Goal: Task Accomplishment & Management: Manage account settings

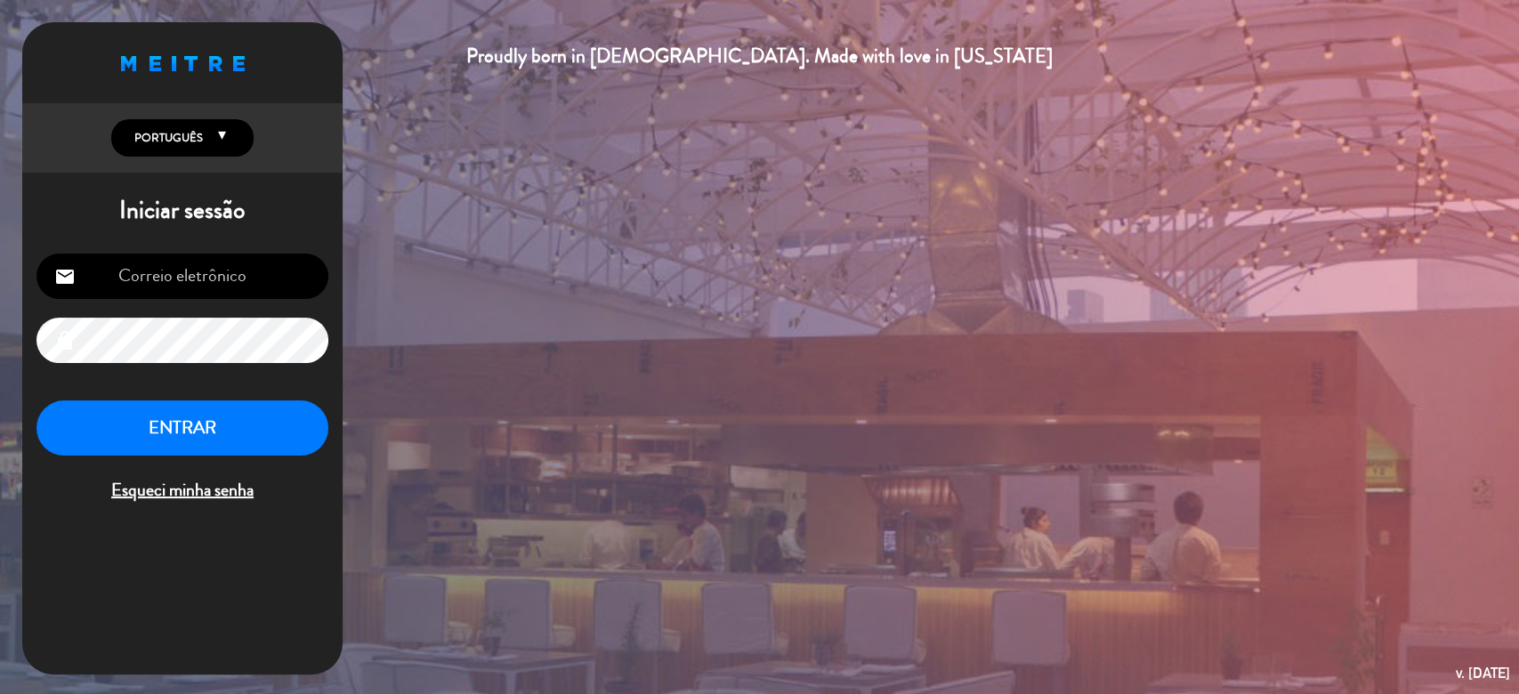
type input "[EMAIL_ADDRESS][DOMAIN_NAME]"
click at [203, 419] on button "ENTRAR" at bounding box center [182, 429] width 292 height 56
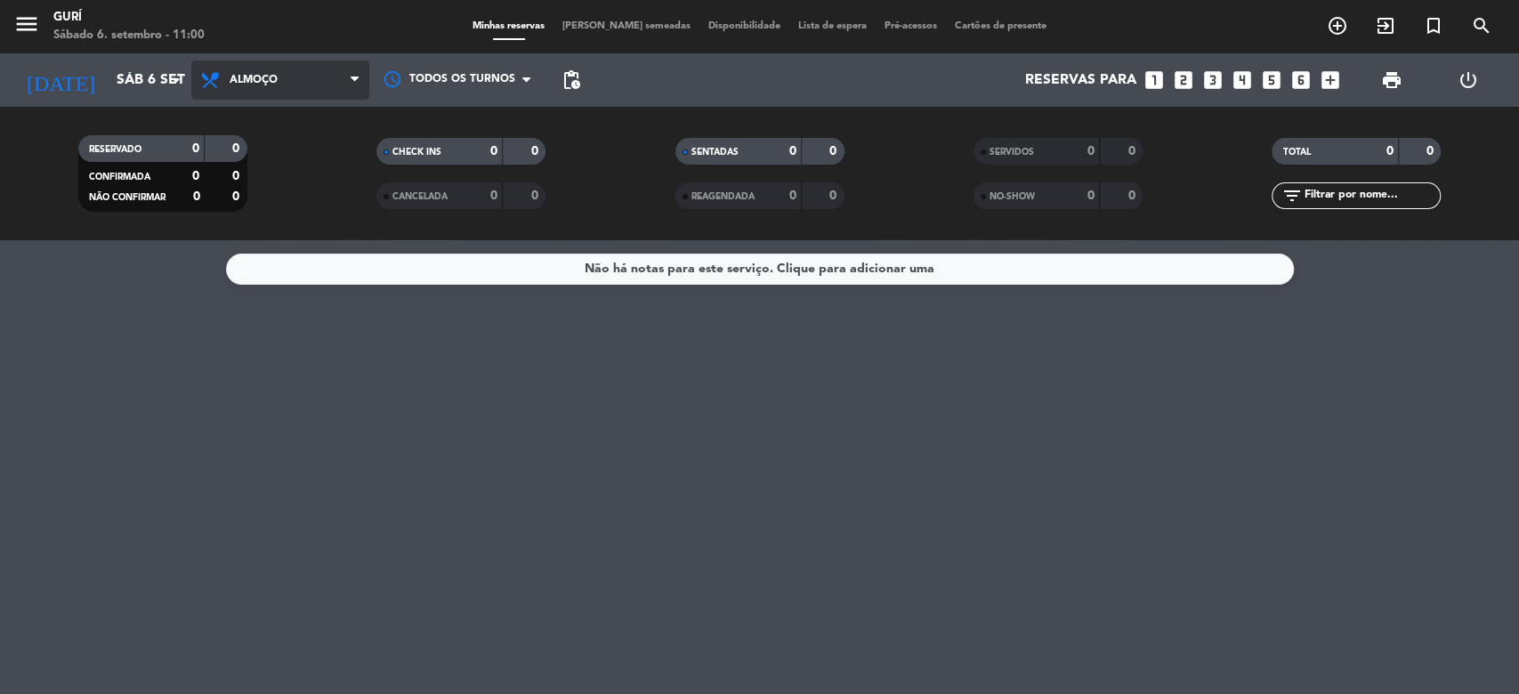
click at [236, 82] on span "Almoço" at bounding box center [254, 80] width 48 height 12
click at [263, 198] on div "menu [PERSON_NAME] 6. setembro - 11:00 Minhas reservas Mesas semeadas Disponibi…" at bounding box center [759, 120] width 1519 height 240
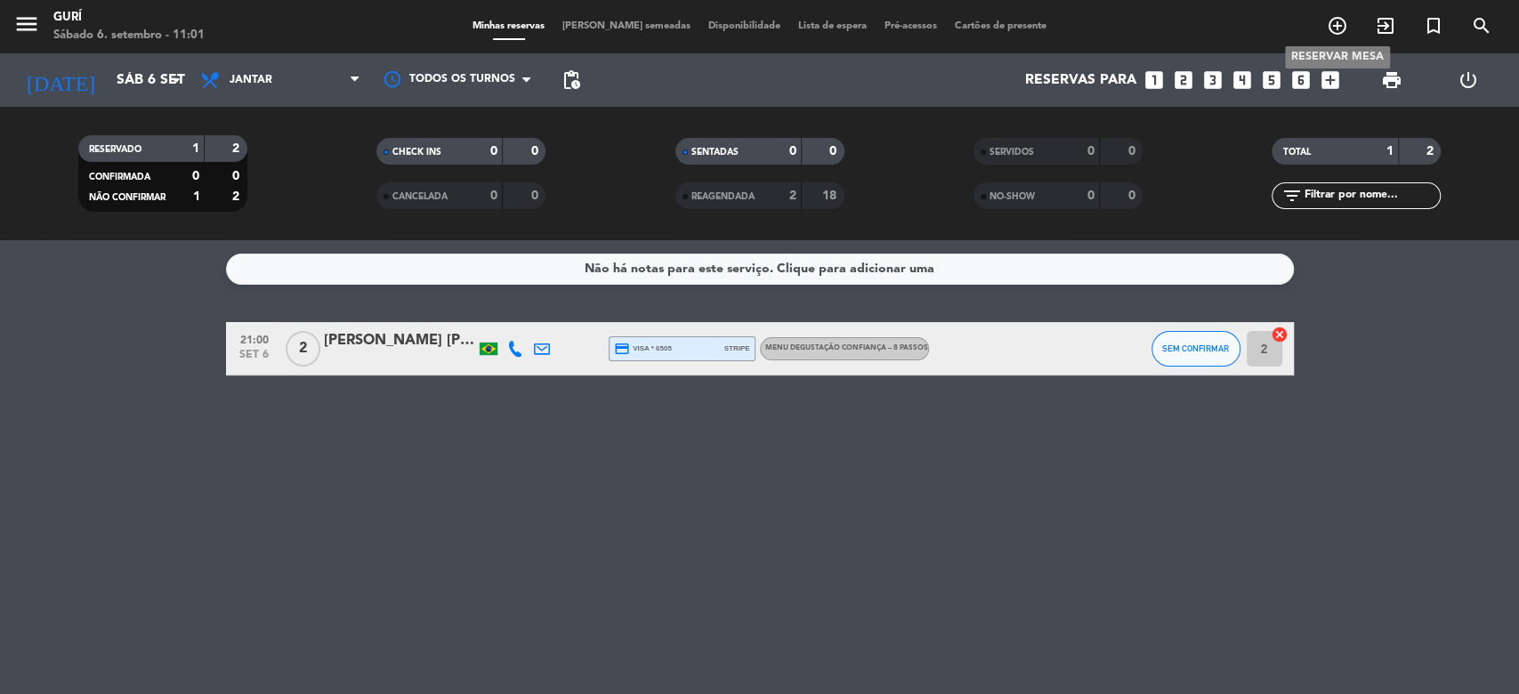
click at [1339, 28] on icon "add_circle_outline" at bounding box center [1337, 25] width 21 height 21
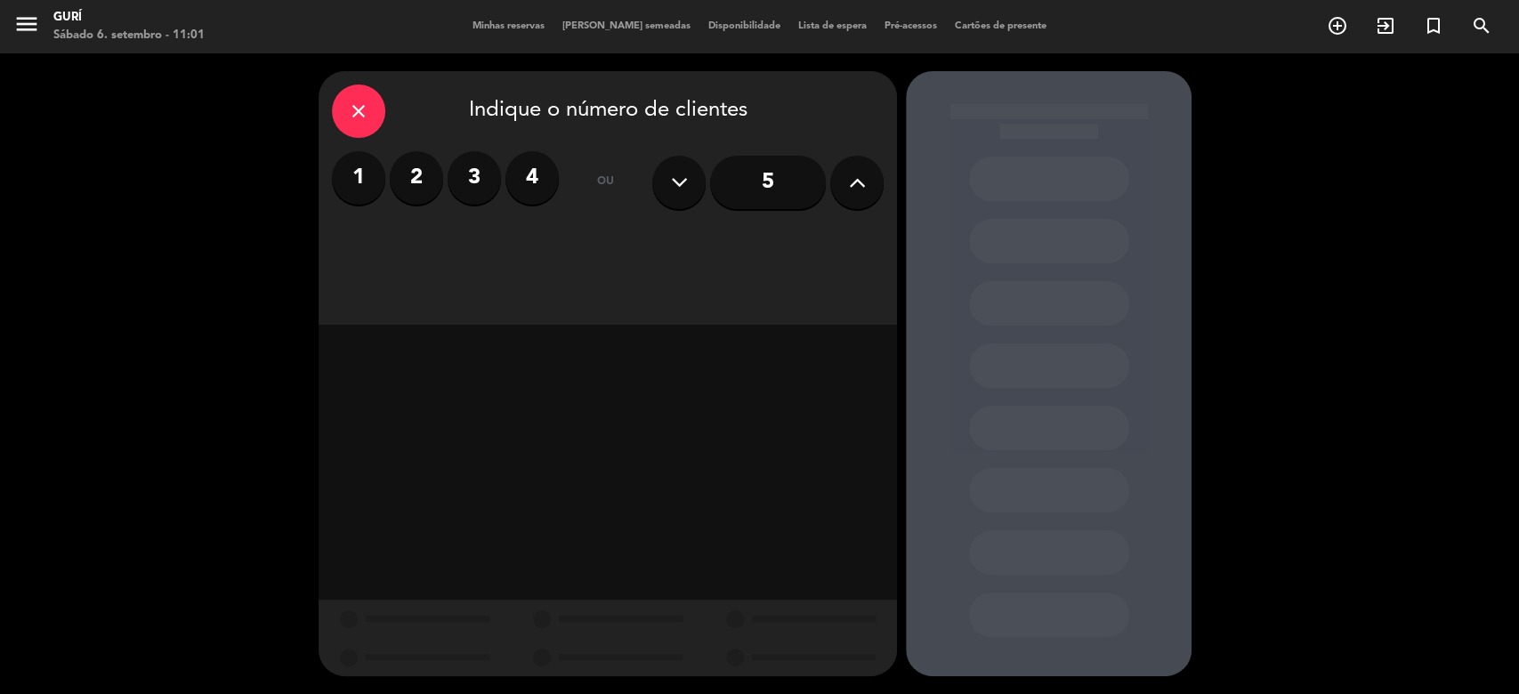
click at [864, 190] on icon at bounding box center [857, 182] width 17 height 27
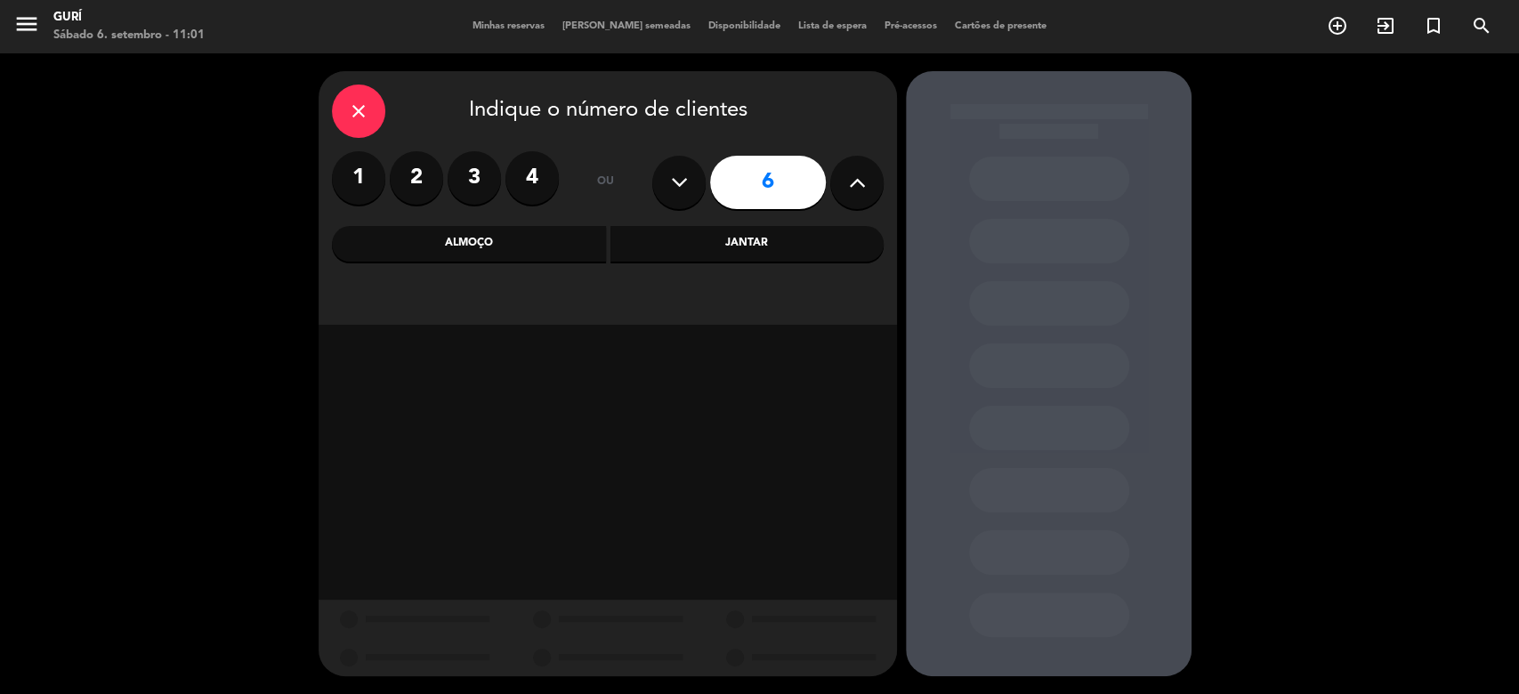
click at [864, 190] on icon at bounding box center [857, 182] width 17 height 27
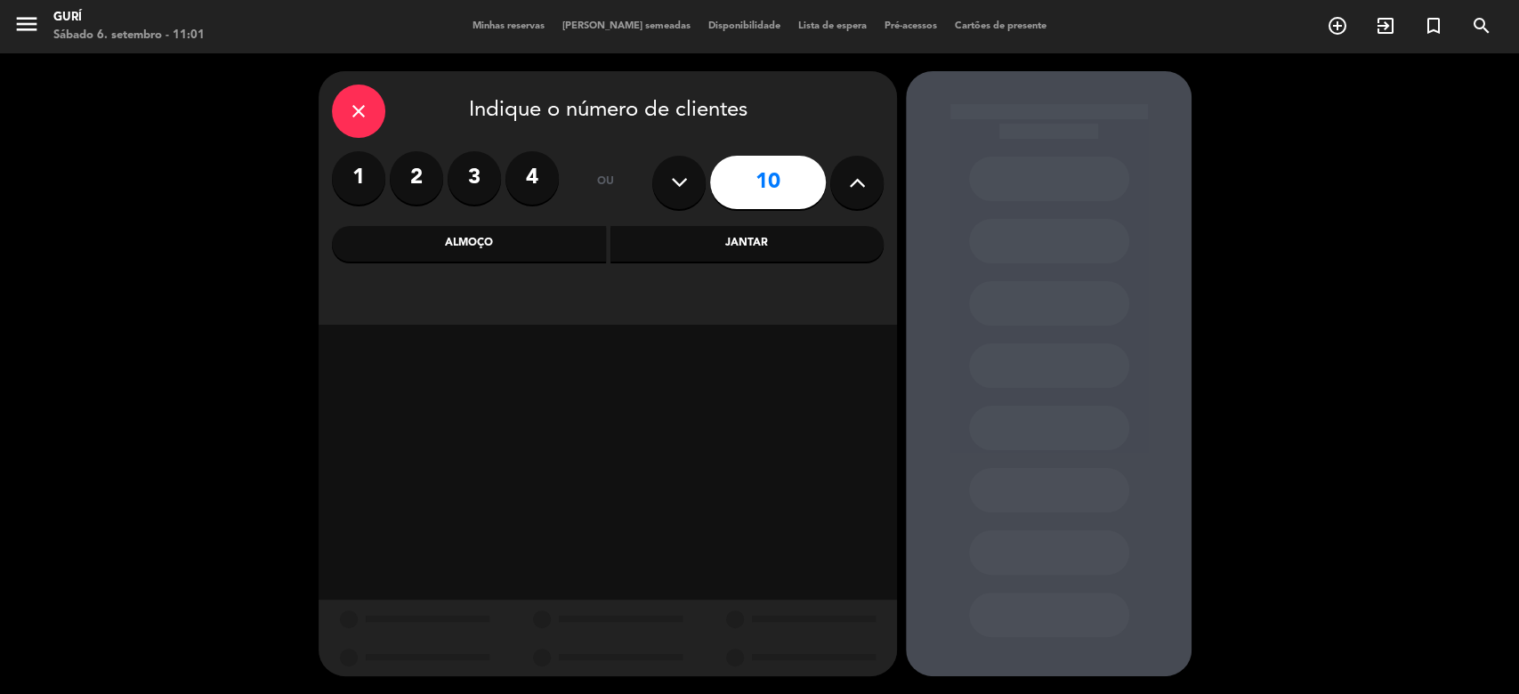
type input "11"
click at [762, 248] on div "Jantar" at bounding box center [748, 244] width 274 height 36
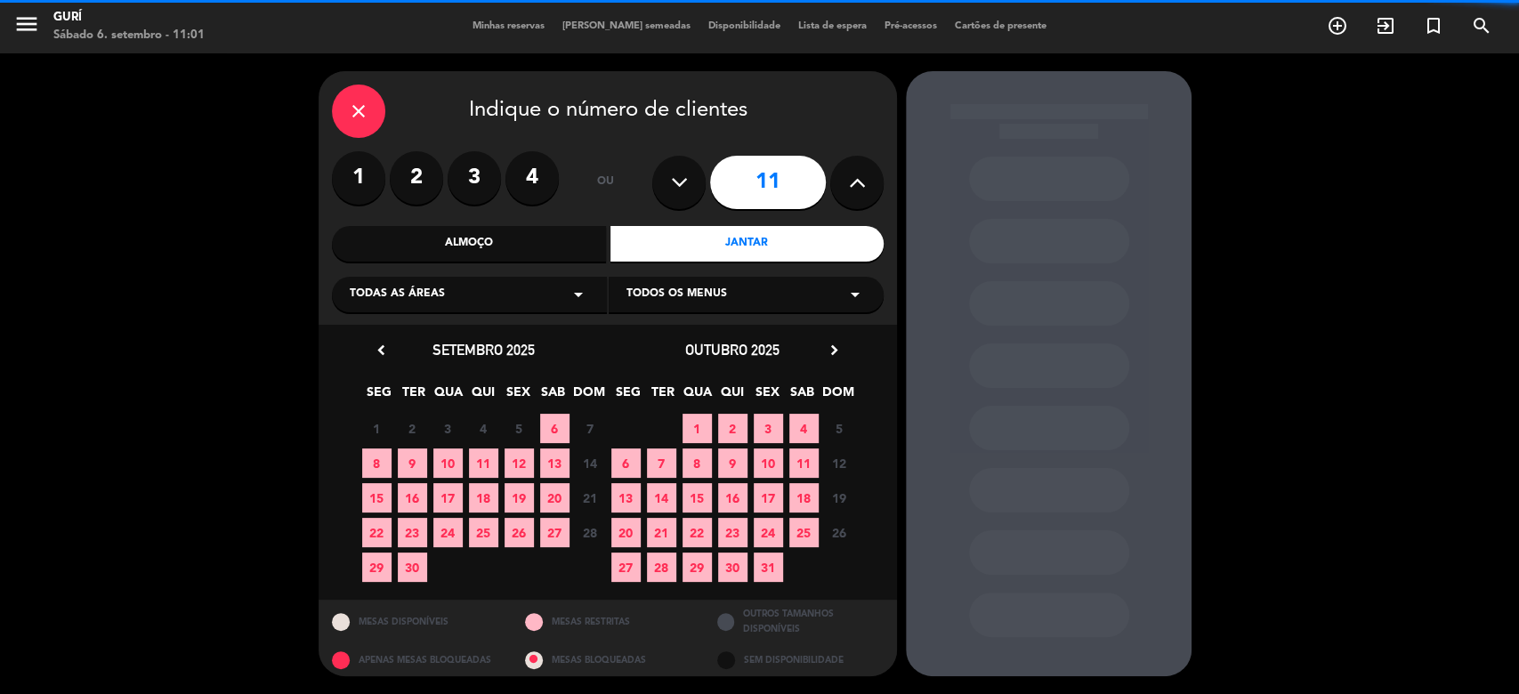
click at [725, 301] on span "Todos os menus" at bounding box center [677, 295] width 101 height 18
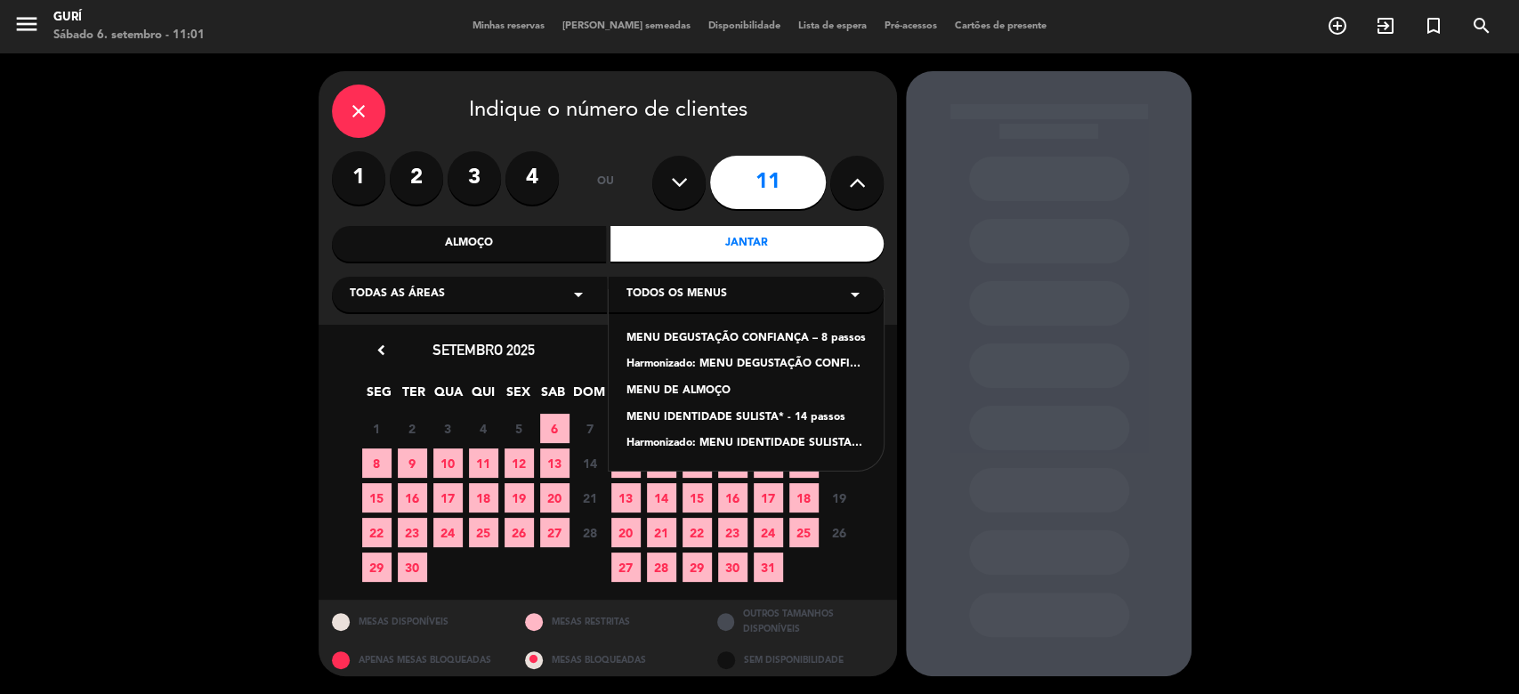
click at [718, 343] on div "MENU DEGUSTAÇÃO CONFIANÇA – 8 passos" at bounding box center [746, 339] width 239 height 18
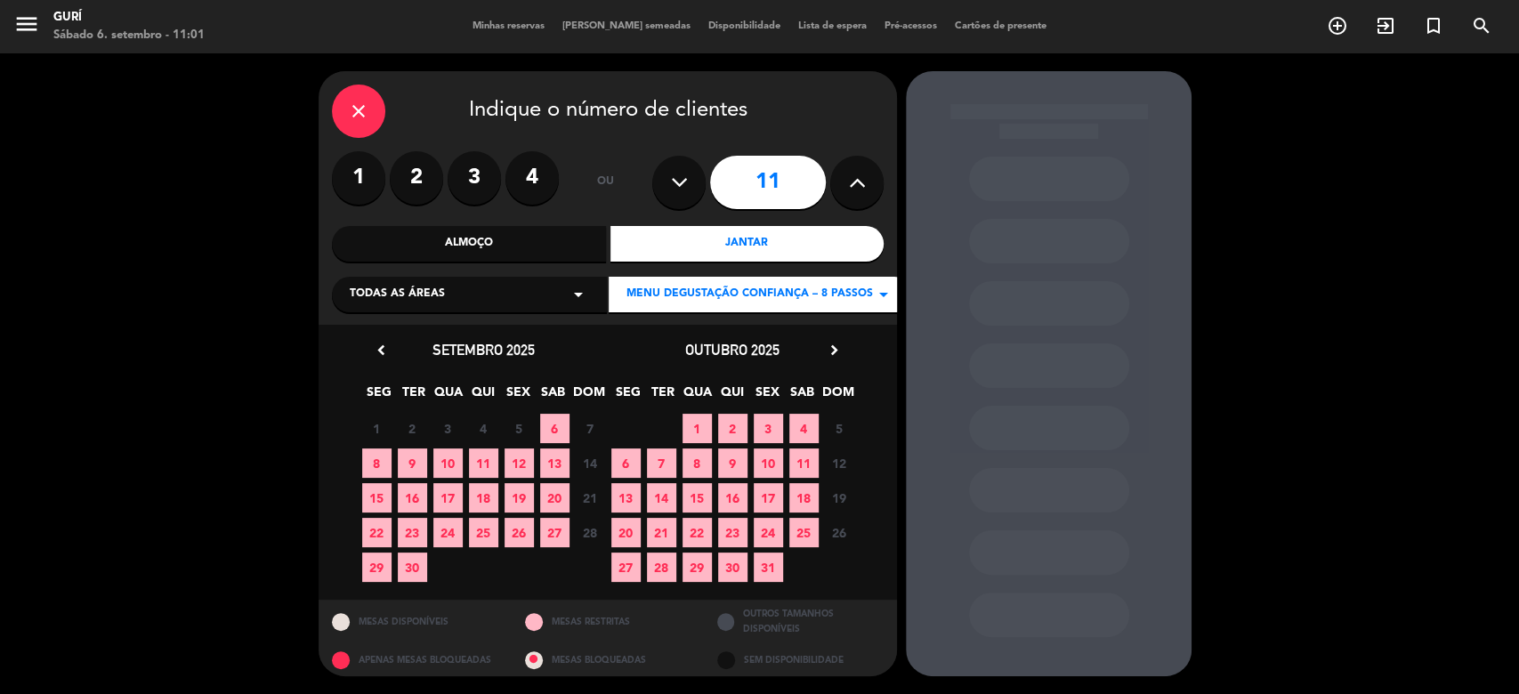
click at [555, 418] on span "6" at bounding box center [554, 428] width 29 height 29
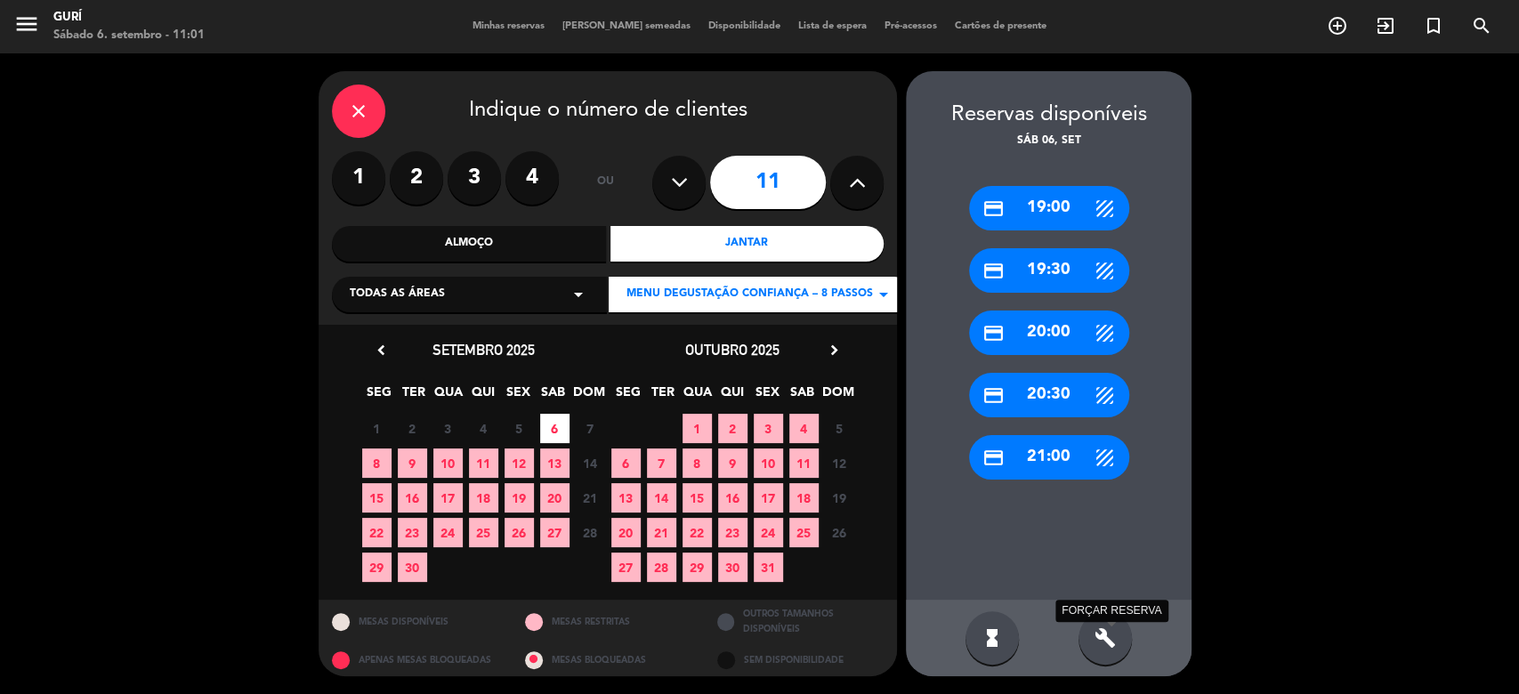
click at [1110, 648] on icon "build" at bounding box center [1105, 637] width 21 height 21
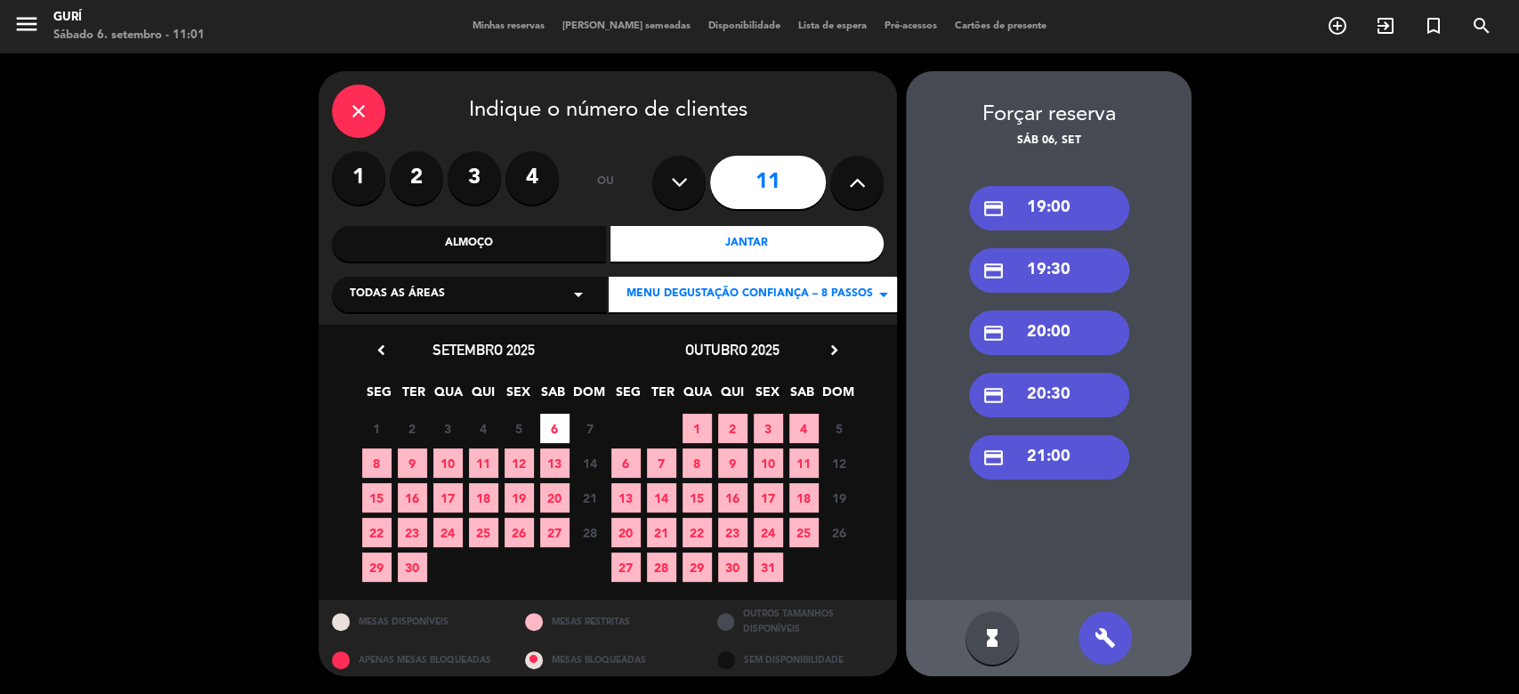
click at [1055, 215] on div "credit_card 19:00" at bounding box center [1049, 208] width 160 height 45
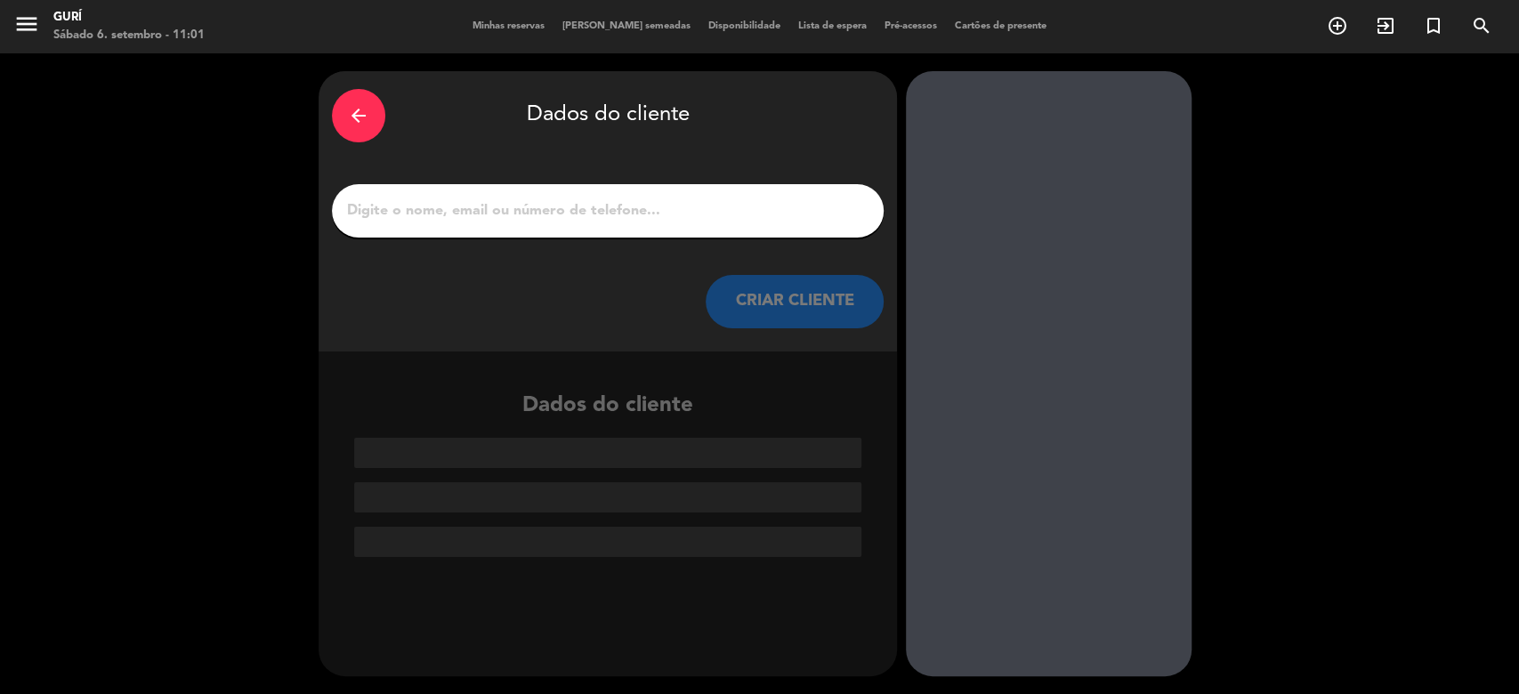
click at [600, 217] on input "1" at bounding box center [607, 210] width 525 height 25
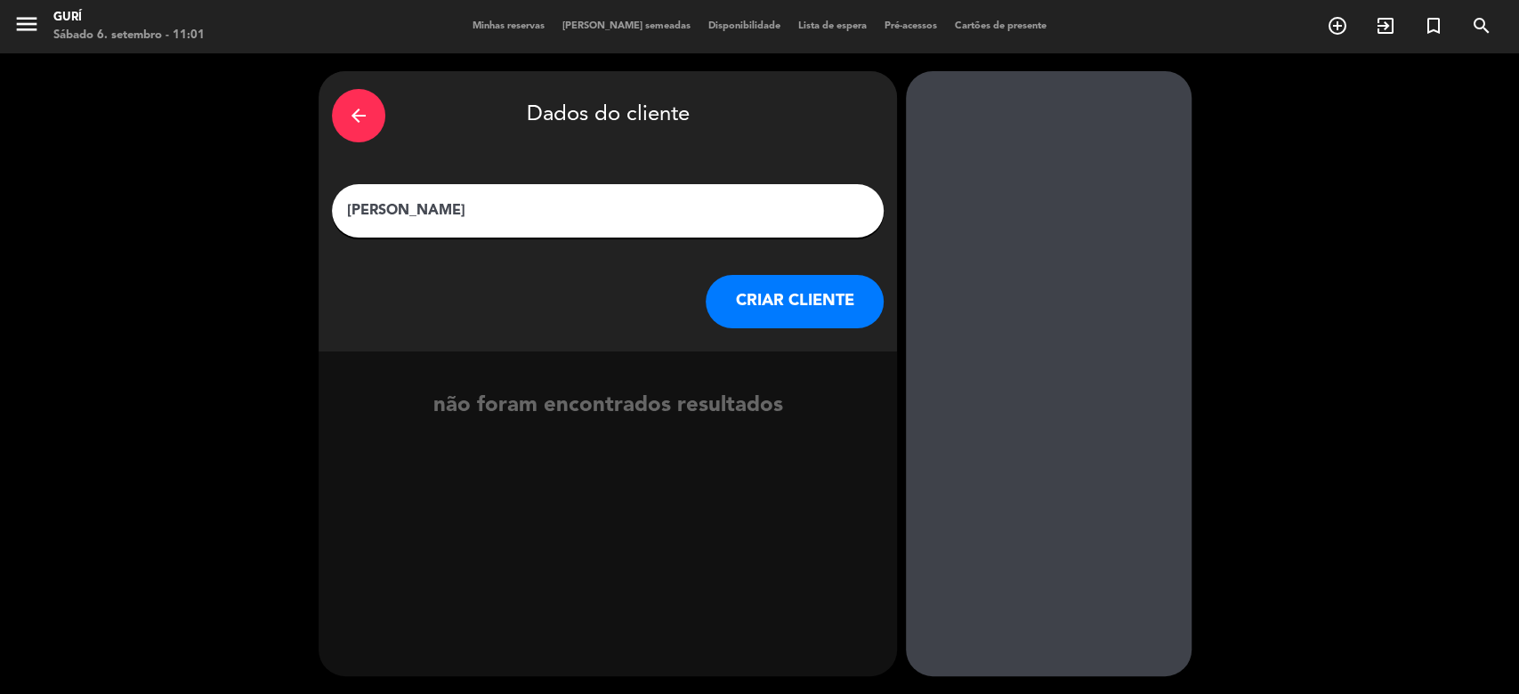
type input "[PERSON_NAME]"
click at [809, 323] on button "CRIAR CLIENTE" at bounding box center [795, 301] width 178 height 53
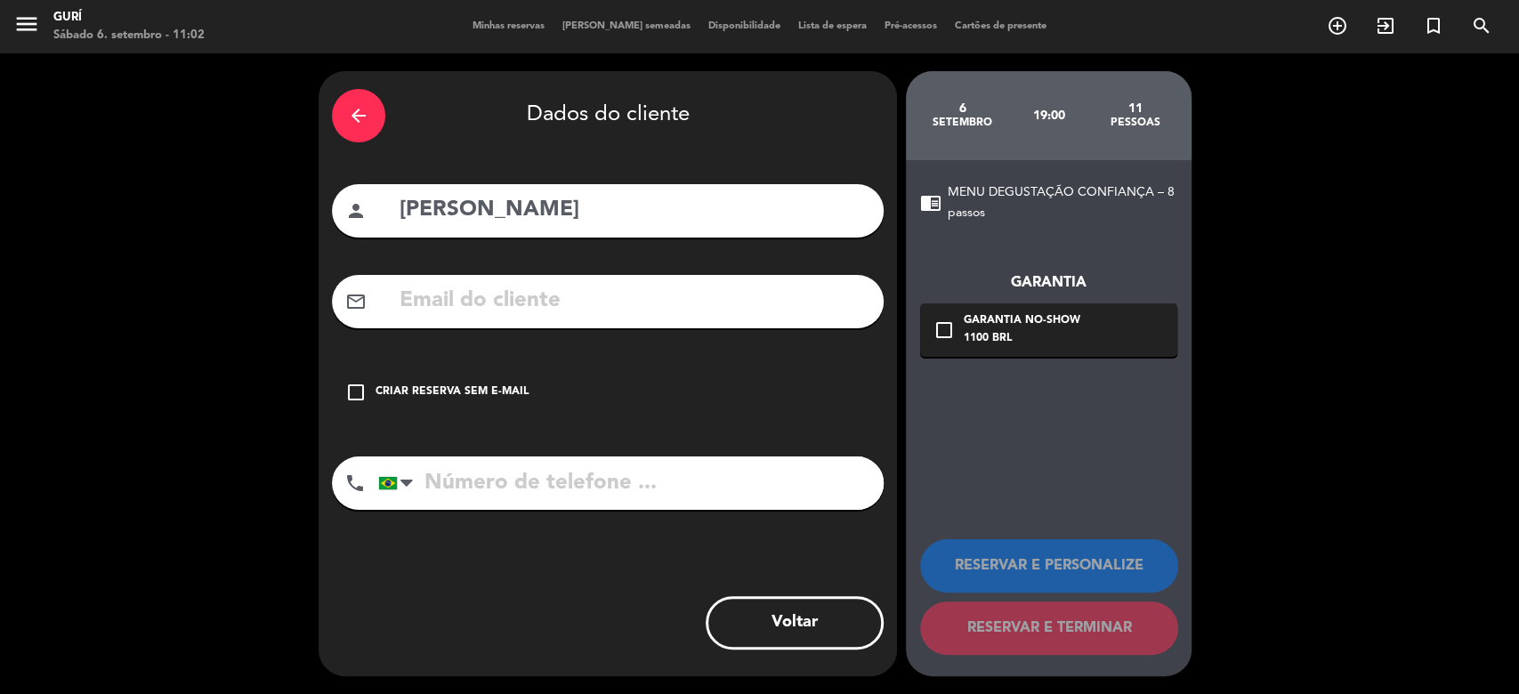
click at [478, 297] on input "text" at bounding box center [634, 301] width 473 height 36
paste input "[EMAIL_ADDRESS][DOMAIN_NAME]"
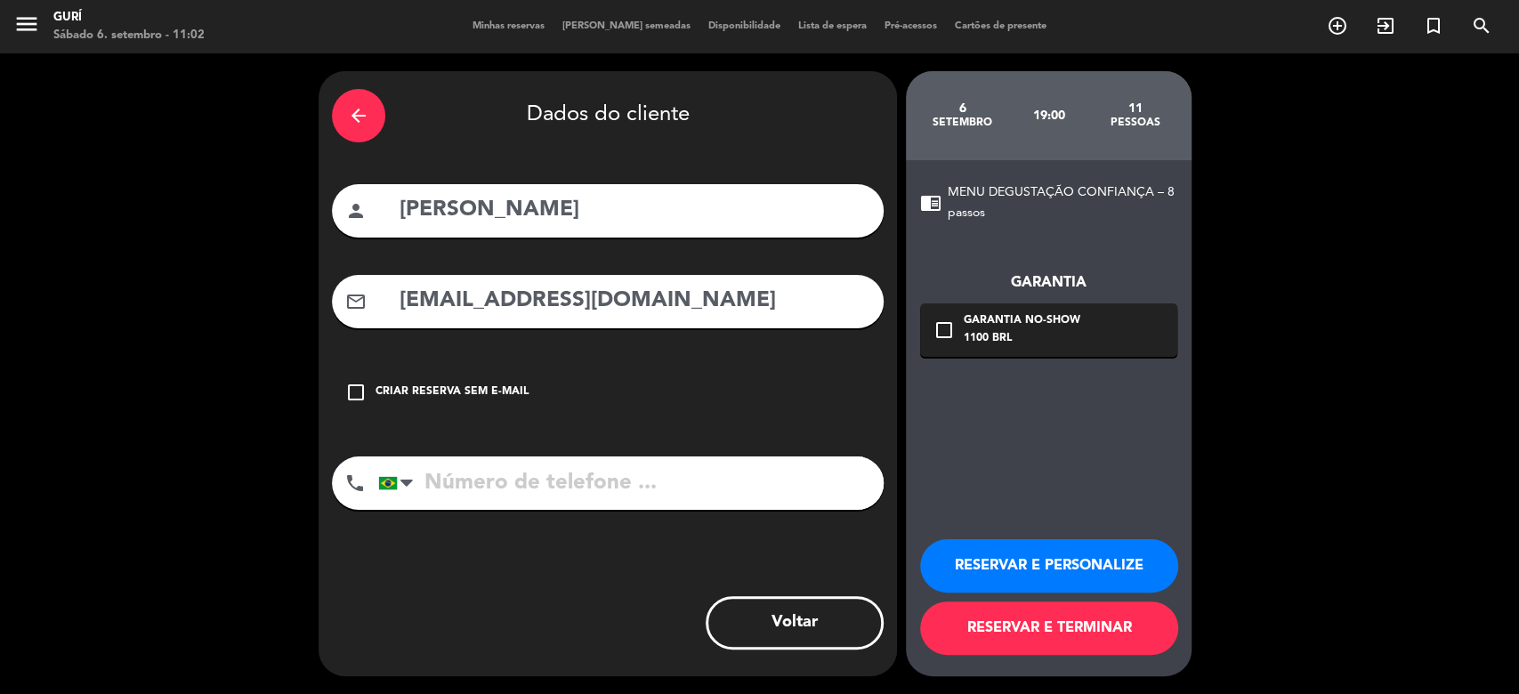
type input "[EMAIL_ADDRESS][DOMAIN_NAME]"
click at [460, 469] on input "tel" at bounding box center [631, 483] width 506 height 53
type input "054999542676"
click at [1099, 580] on button "RESERVAR E PERSONALIZE" at bounding box center [1049, 565] width 258 height 53
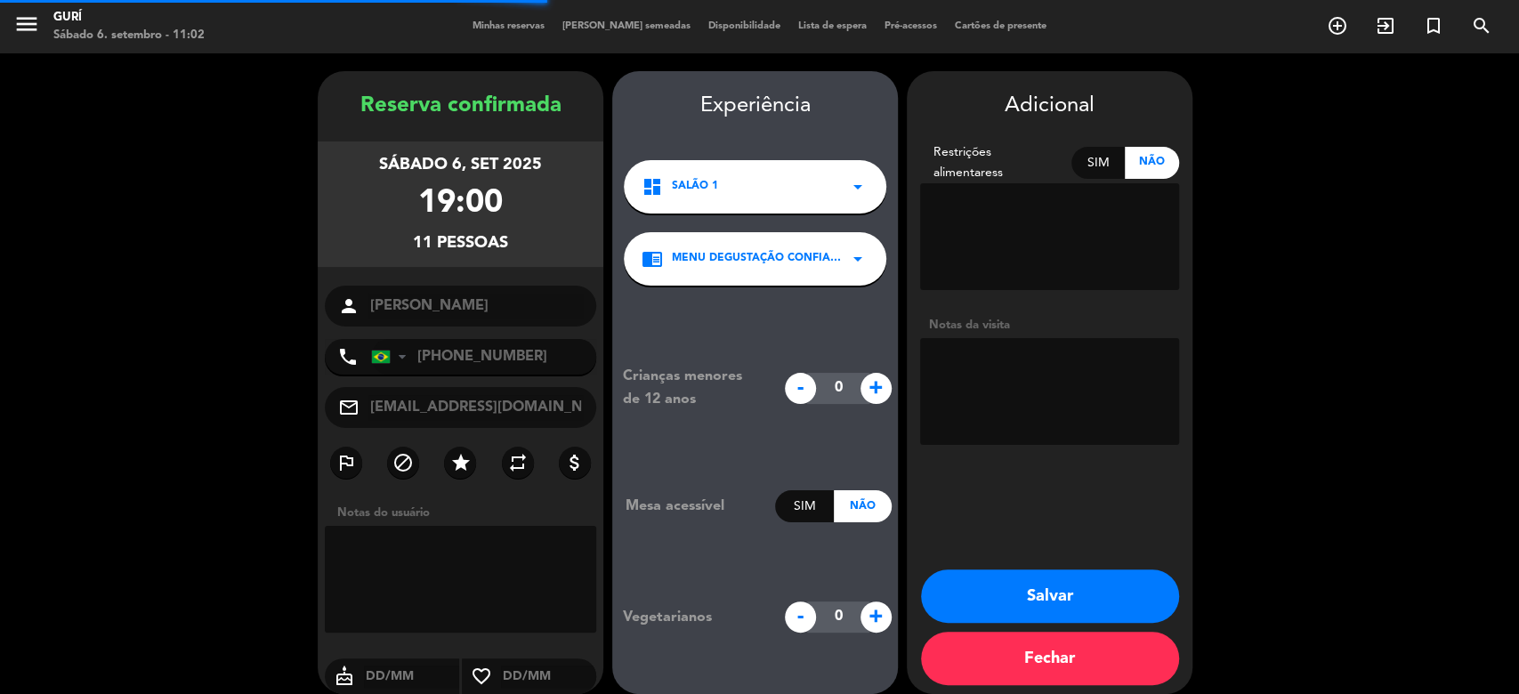
scroll to position [16, 0]
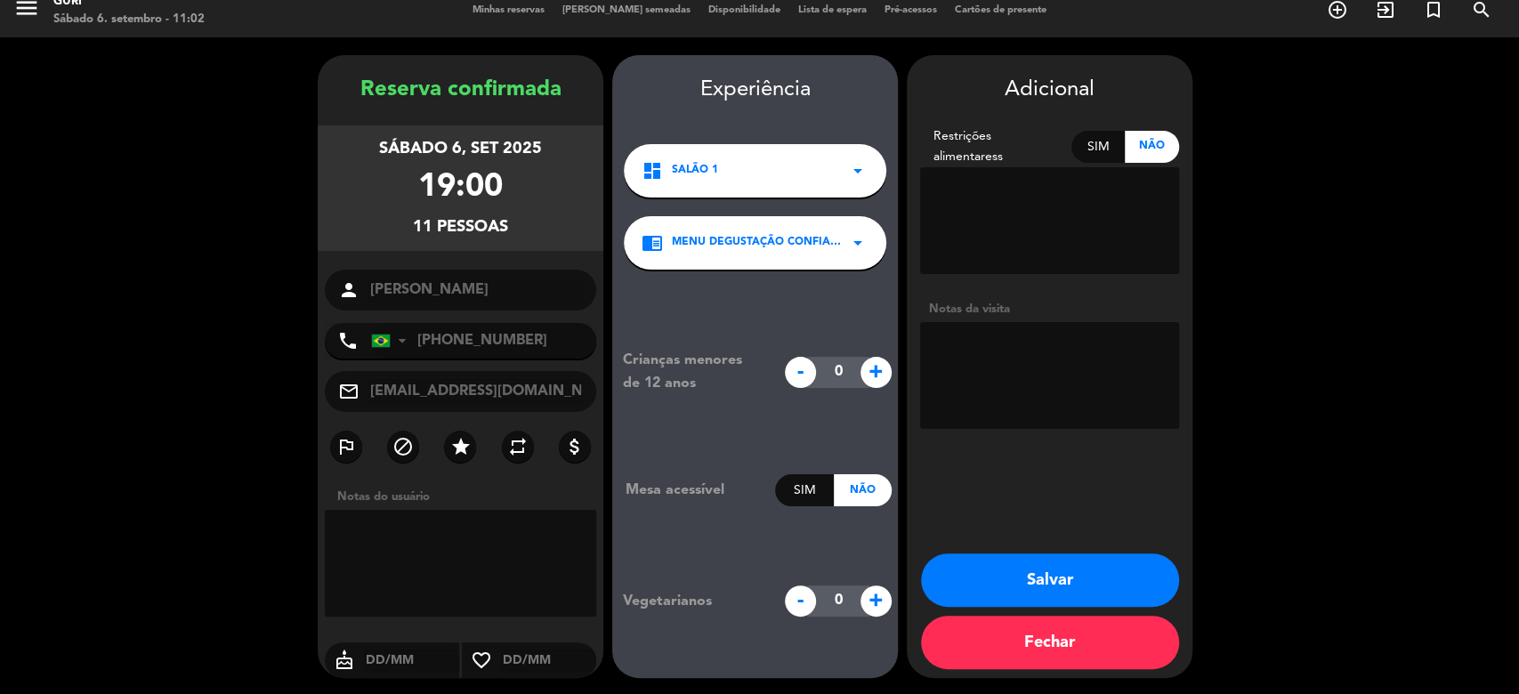
click at [883, 374] on span "+" at bounding box center [876, 372] width 31 height 31
type input "3"
click at [1064, 578] on button "Salvar" at bounding box center [1050, 580] width 258 height 53
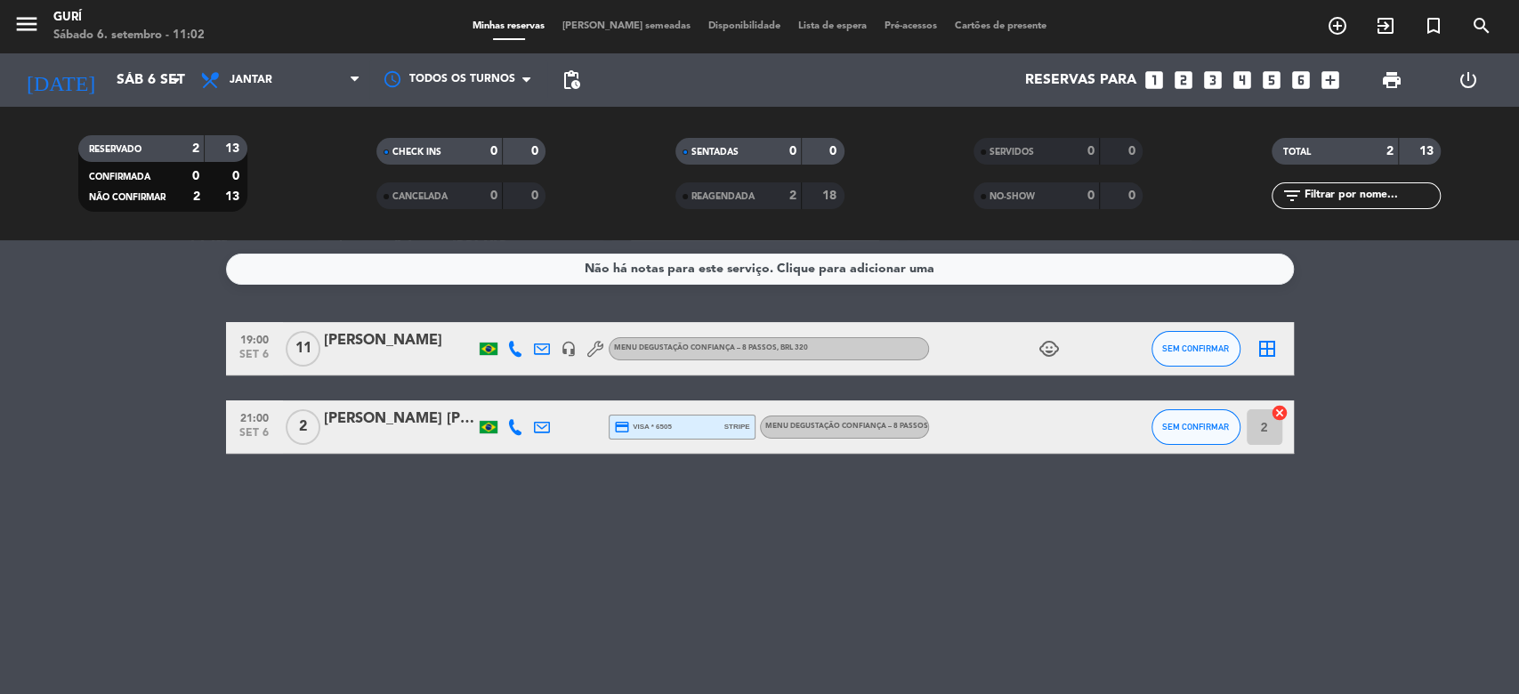
click at [374, 340] on div "[PERSON_NAME]" at bounding box center [399, 340] width 151 height 23
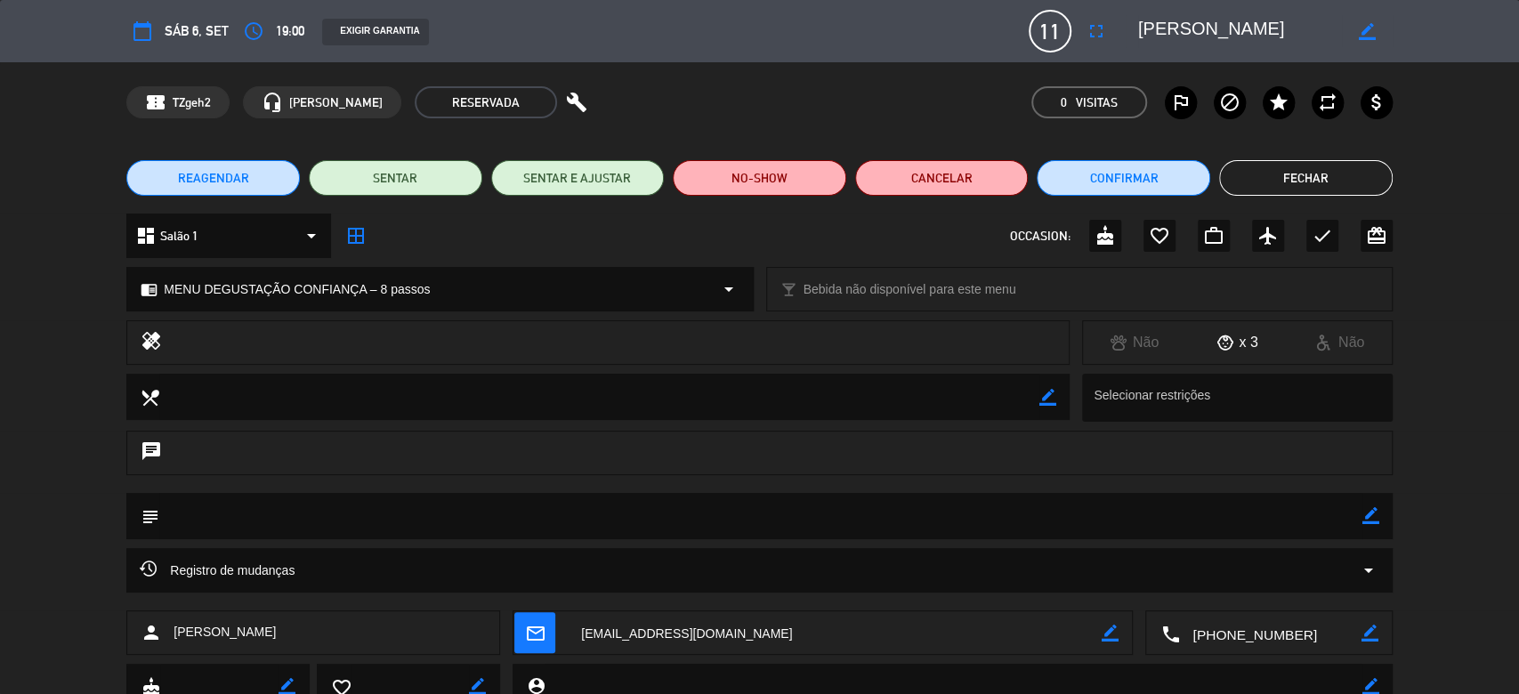
click at [833, 533] on textarea at bounding box center [760, 515] width 1203 height 45
click at [1360, 515] on textarea at bounding box center [760, 515] width 1203 height 45
click at [1366, 516] on icon "border_color" at bounding box center [1371, 515] width 17 height 17
click at [1366, 516] on icon at bounding box center [1371, 515] width 17 height 17
click at [1371, 518] on icon "border_color" at bounding box center [1371, 515] width 17 height 17
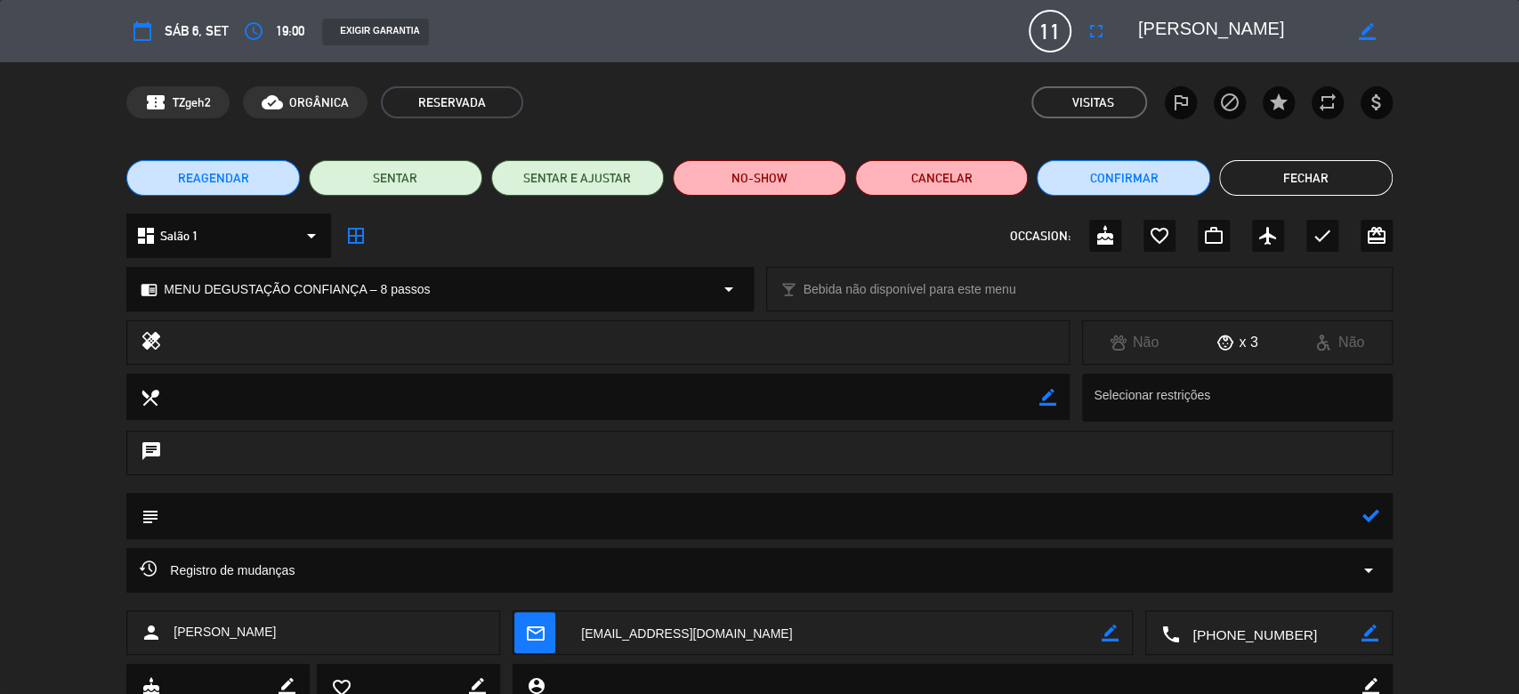
click at [1371, 518] on icon at bounding box center [1371, 515] width 17 height 17
click at [1371, 518] on icon "border_color" at bounding box center [1371, 515] width 17 height 17
click at [1251, 526] on textarea at bounding box center [760, 515] width 1203 height 45
click at [1365, 513] on icon at bounding box center [1371, 515] width 17 height 17
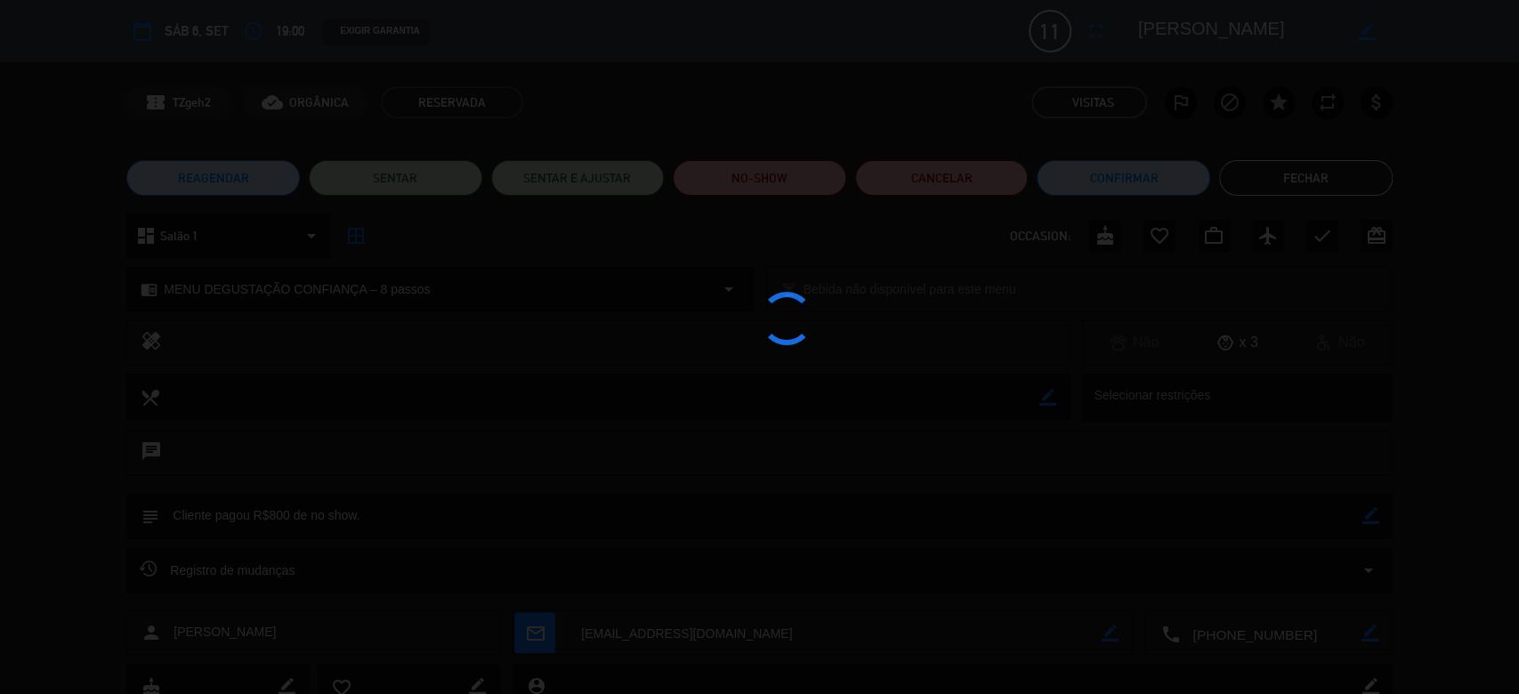
type textarea "Cliente pagou R$800 de no show."
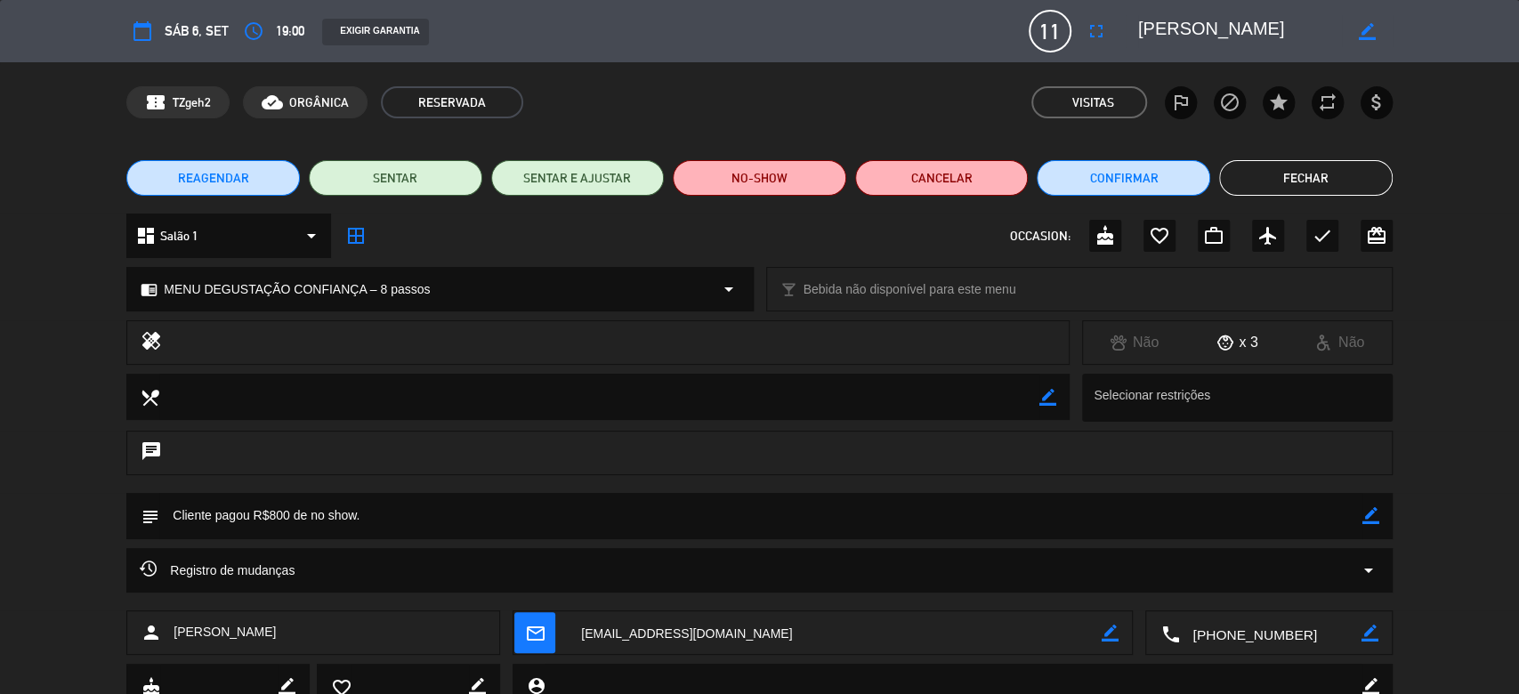
click at [1317, 190] on button "Fechar" at bounding box center [1306, 178] width 174 height 36
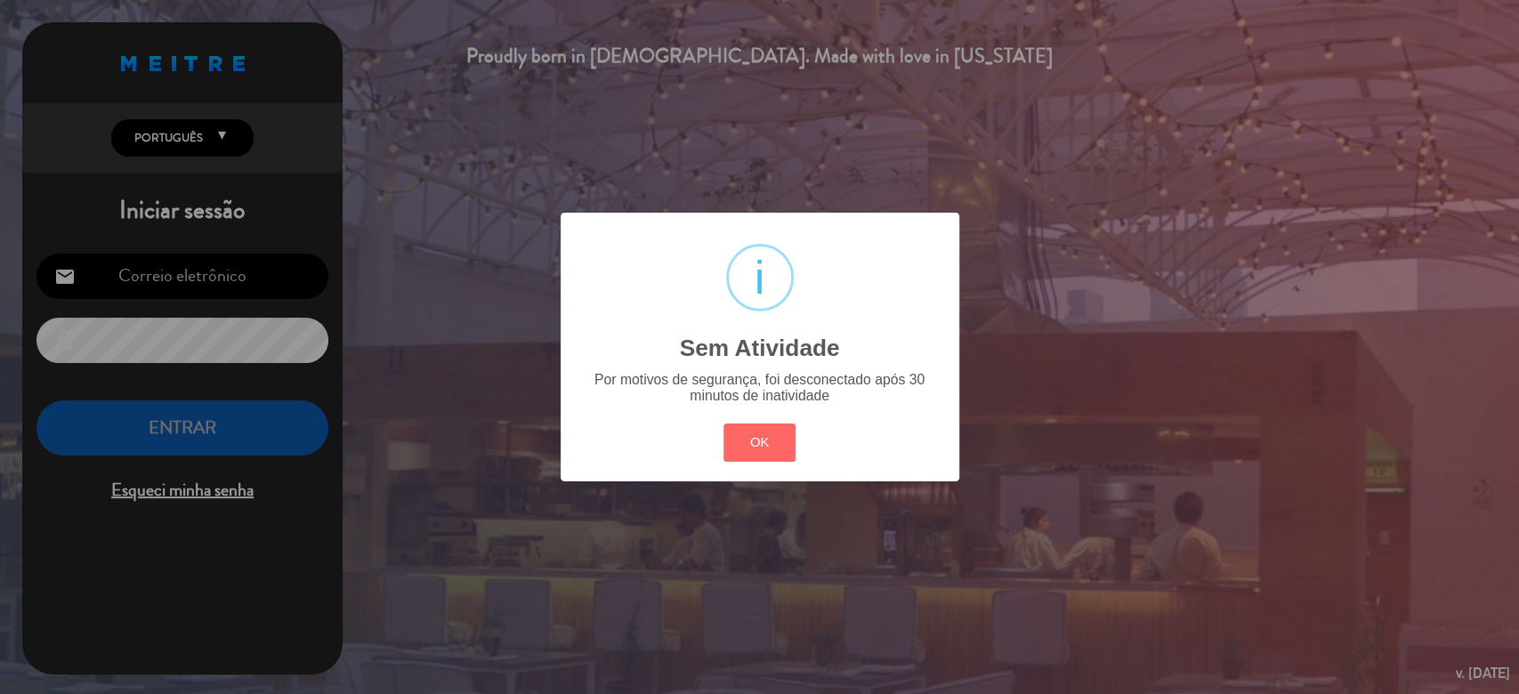
type input "[EMAIL_ADDRESS][DOMAIN_NAME]"
